Goal: Information Seeking & Learning: Learn about a topic

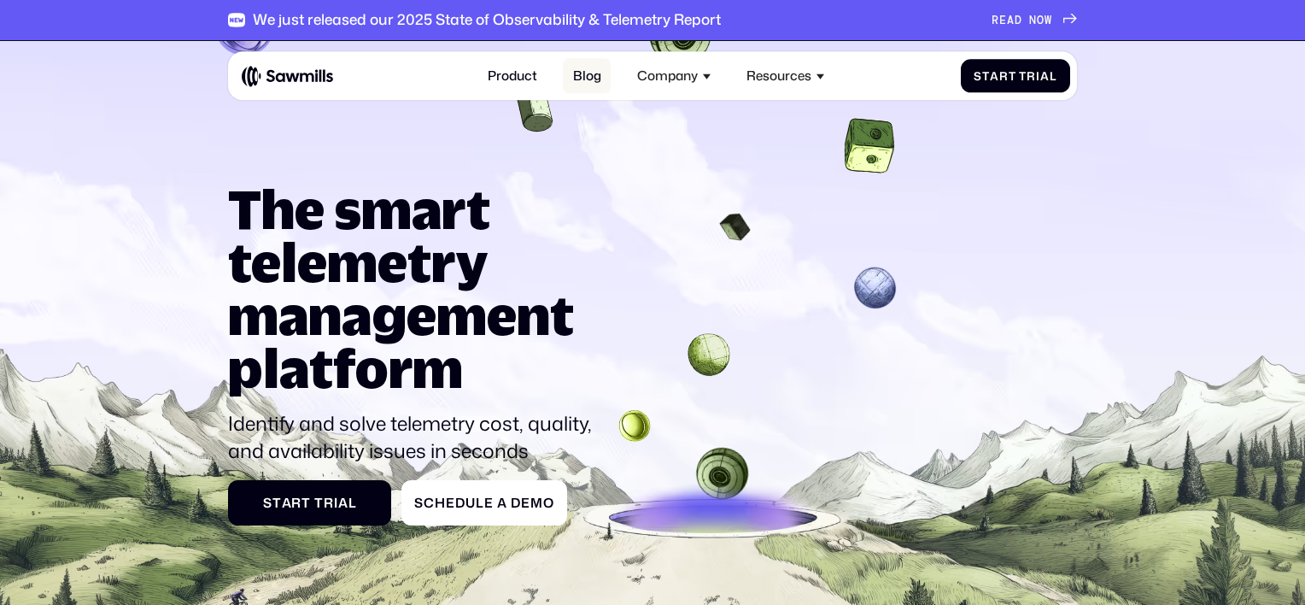
drag, startPoint x: 0, startPoint y: 0, endPoint x: 596, endPoint y: 81, distance: 601.8
click at [596, 81] on link "Blog" at bounding box center [587, 75] width 48 height 35
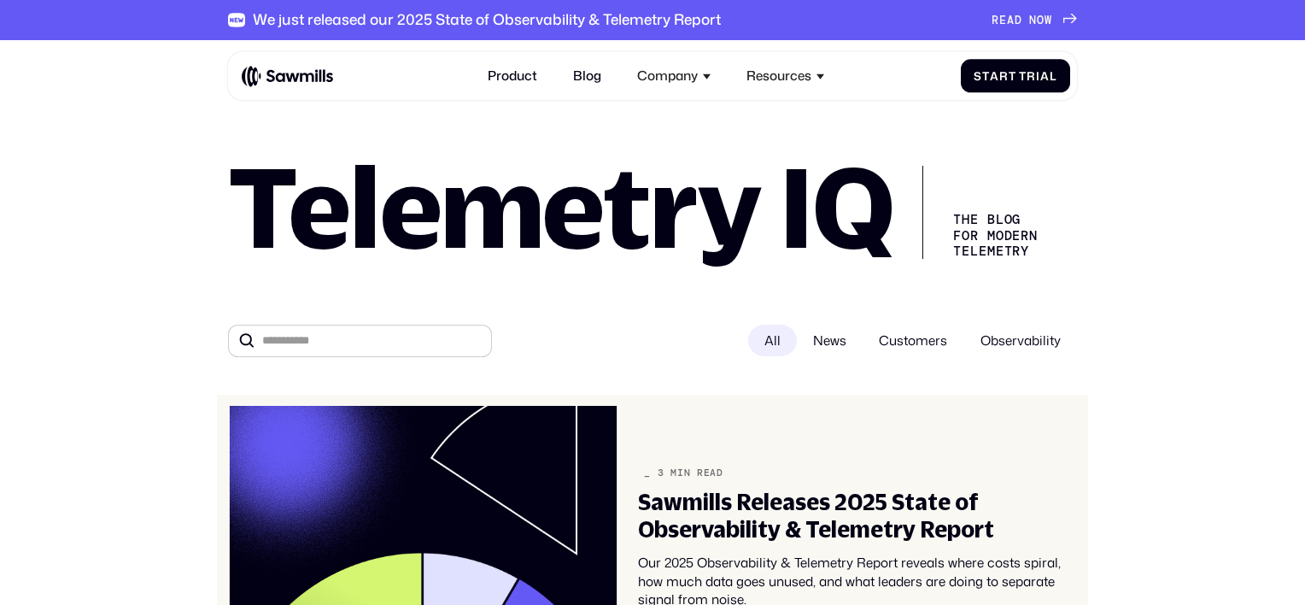
click at [718, 500] on div "Sawmills Releases 2025 State of Observability & Telemetry Report" at bounding box center [857, 516] width 439 height 54
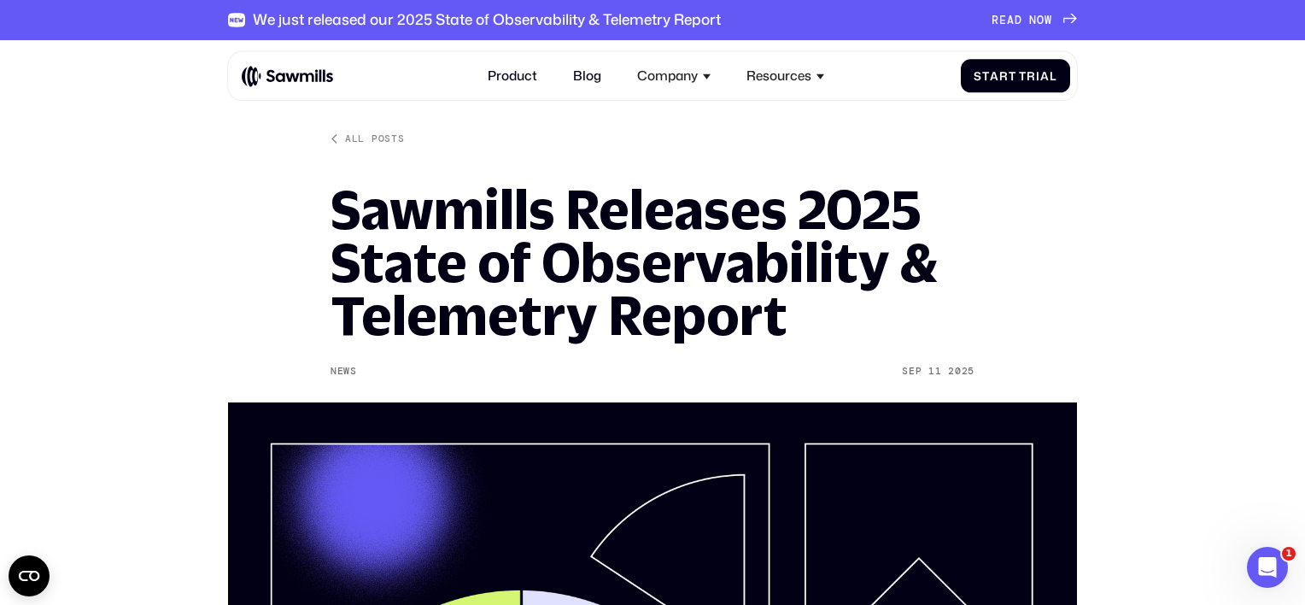
click at [335, 142] on icon at bounding box center [335, 138] width 9 height 9
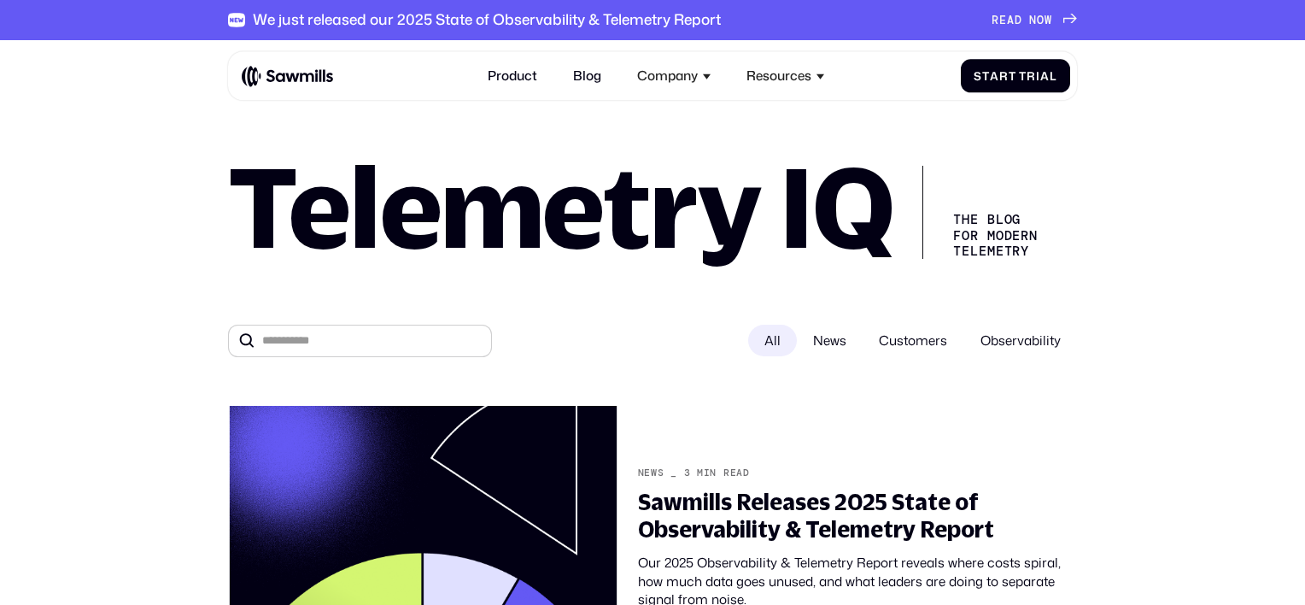
click at [894, 341] on span "Customers" at bounding box center [913, 341] width 101 height 32
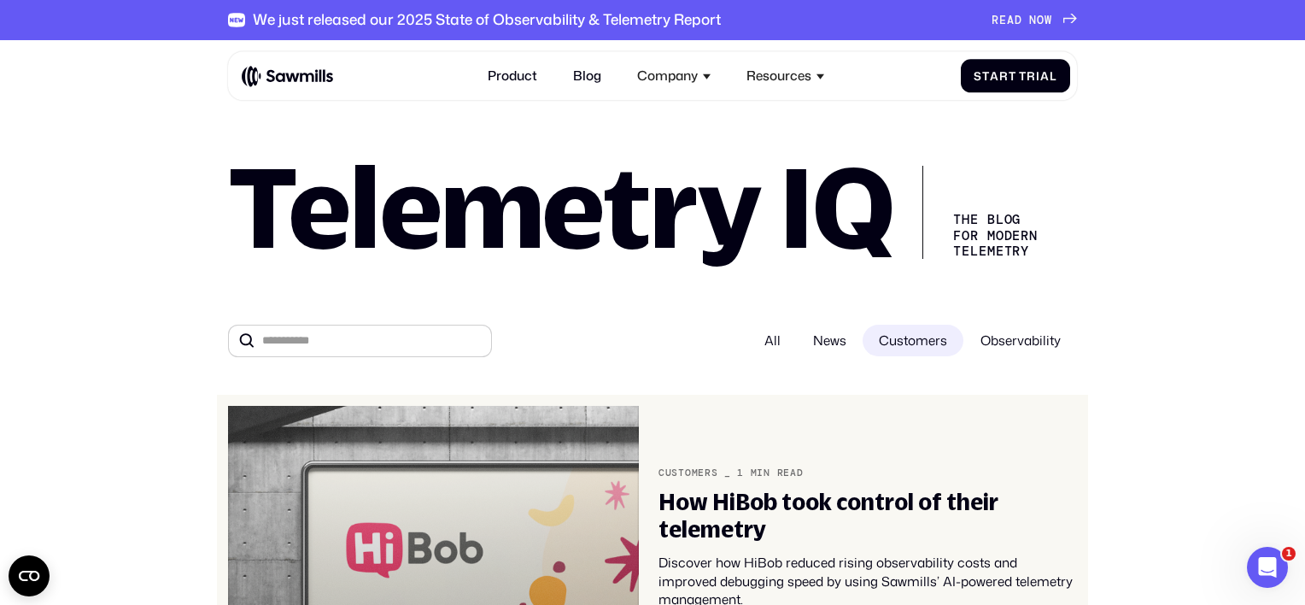
click at [942, 403] on link "Customers _ 1 min read How HiBob took control of their telemetry Discover how H…" at bounding box center [652, 538] width 871 height 287
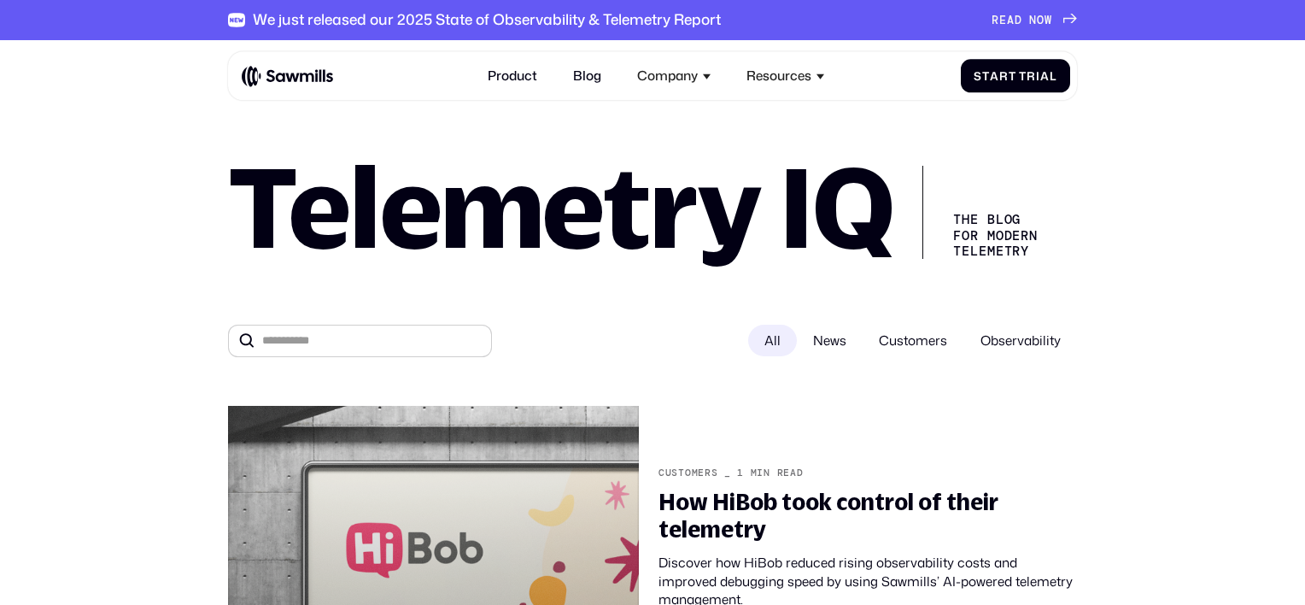
click at [895, 344] on span "Customers" at bounding box center [913, 341] width 101 height 32
click at [940, 342] on span "Customers" at bounding box center [913, 341] width 101 height 32
click at [902, 340] on span "Customers" at bounding box center [913, 341] width 101 height 32
click at [994, 338] on span "Observability" at bounding box center [1020, 341] width 113 height 32
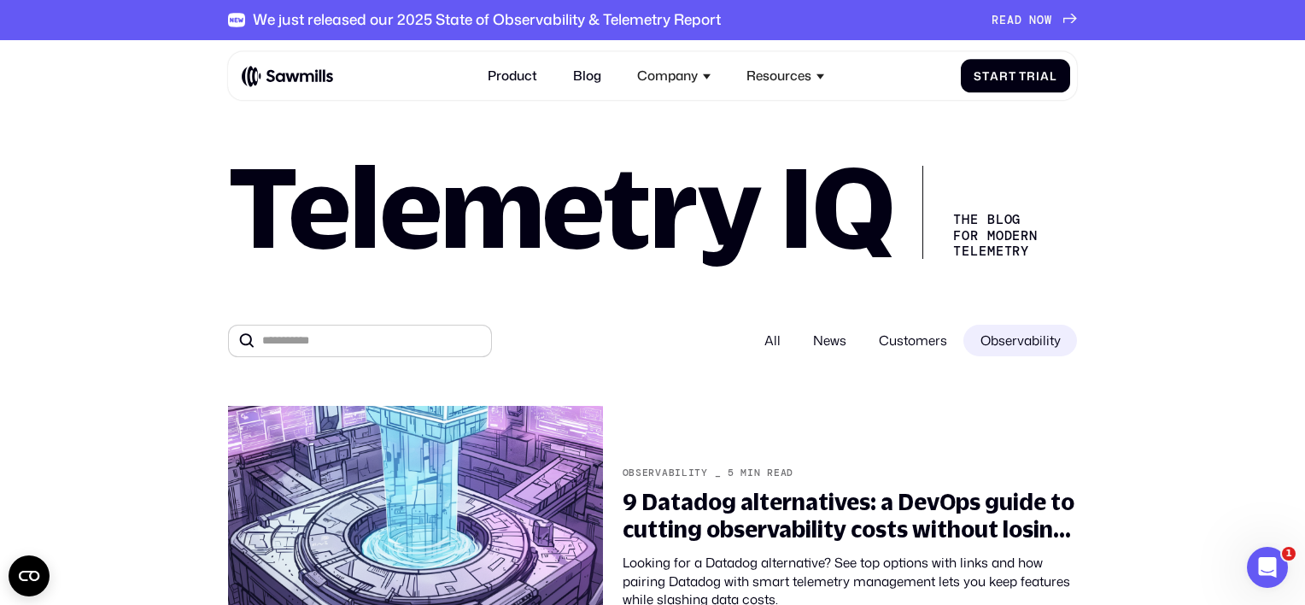
click at [899, 329] on span "Customers" at bounding box center [913, 341] width 101 height 32
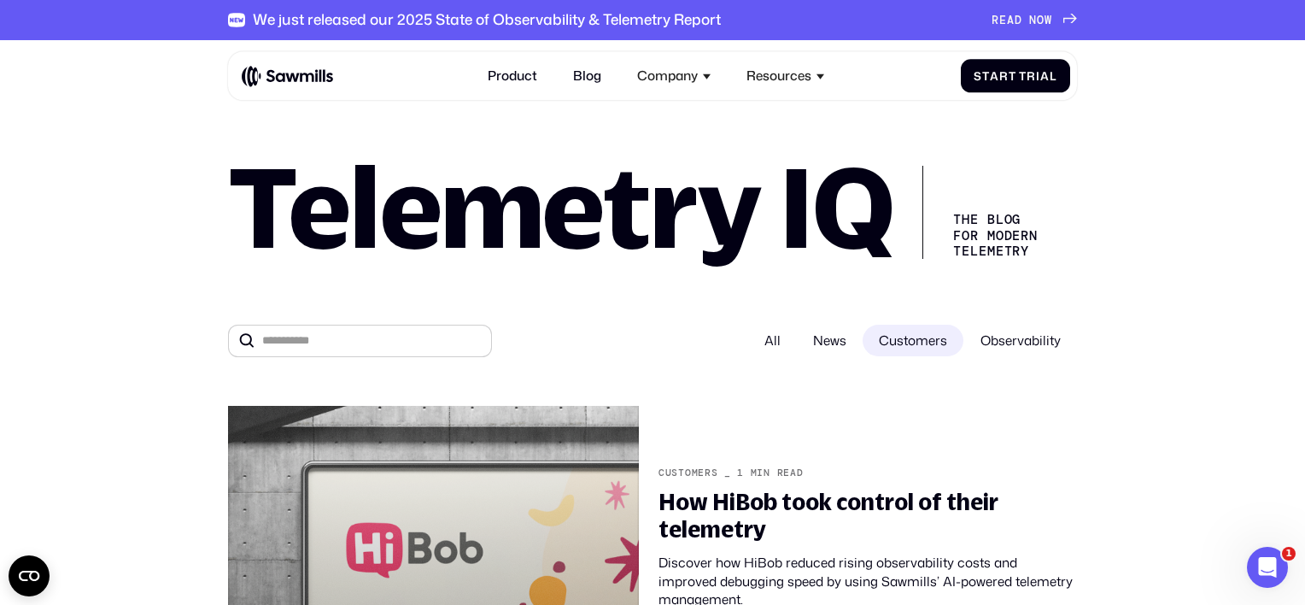
click at [988, 330] on span "Observability" at bounding box center [1020, 341] width 113 height 32
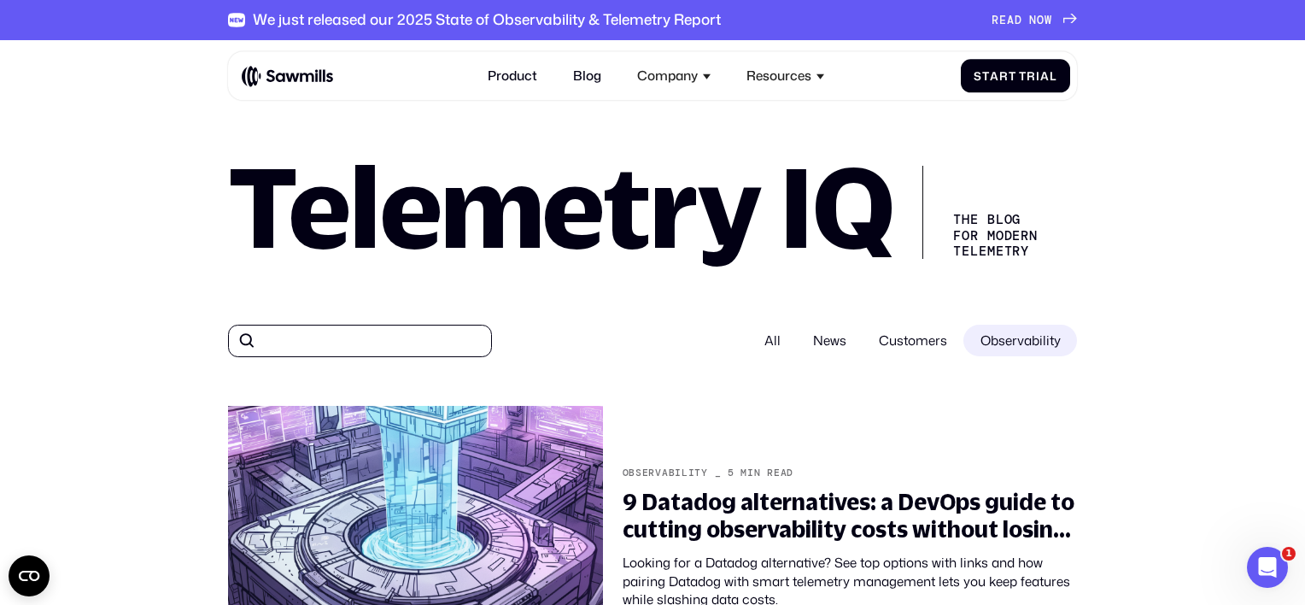
click at [313, 331] on input "All" at bounding box center [360, 341] width 264 height 32
click at [921, 345] on span "Customers" at bounding box center [913, 341] width 101 height 32
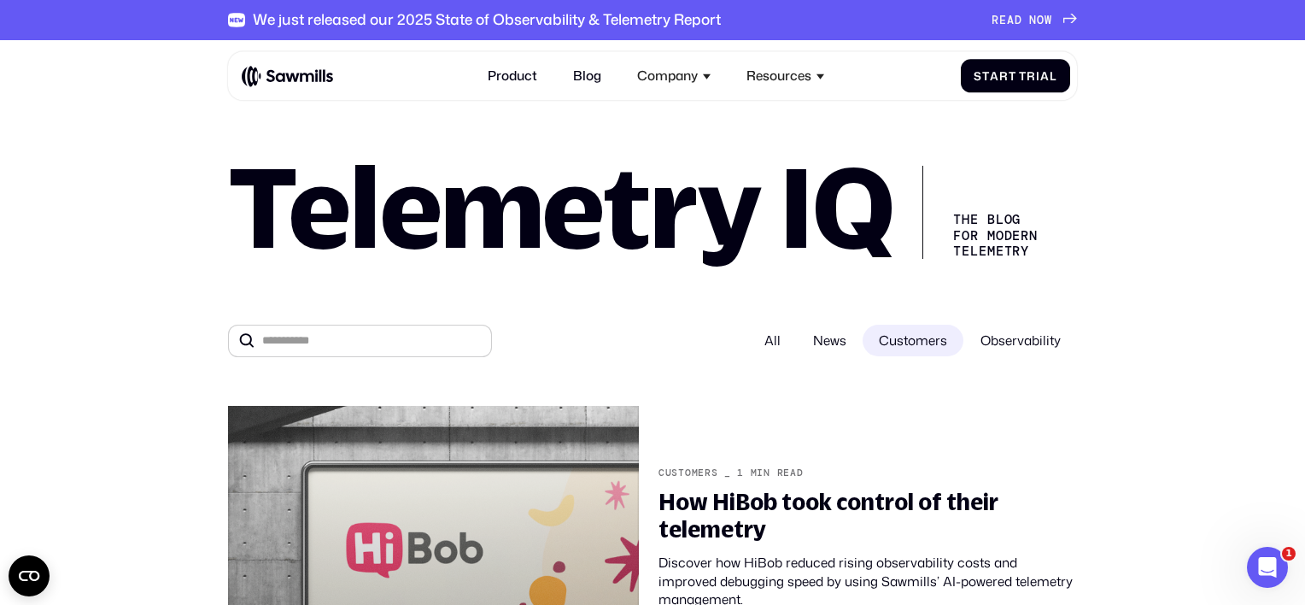
click at [649, 325] on form "All News Customers Observability" at bounding box center [652, 341] width 848 height 32
click at [820, 342] on span "News" at bounding box center [830, 341] width 66 height 32
